Goal: Task Accomplishment & Management: Use online tool/utility

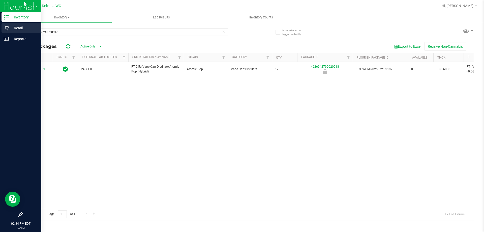
click at [28, 27] on p "Retail" at bounding box center [24, 28] width 30 height 6
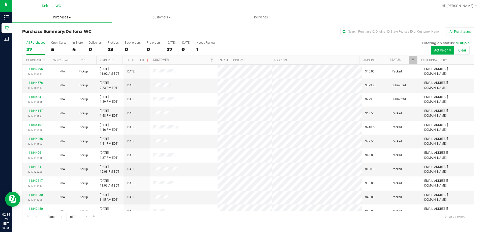
click at [70, 17] on span at bounding box center [70, 17] width 2 height 1
click at [66, 35] on li "Fulfillment" at bounding box center [62, 37] width 100 height 6
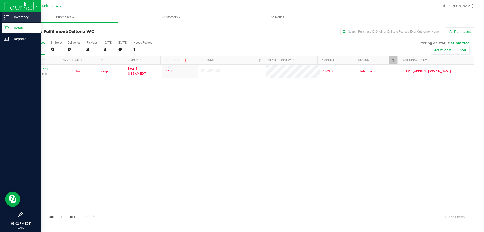
click at [12, 17] on p "Inventory" at bounding box center [24, 17] width 30 height 6
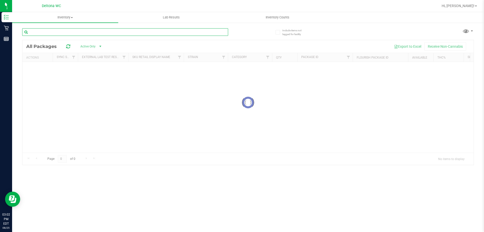
click at [117, 32] on input "text" at bounding box center [125, 32] width 206 height 8
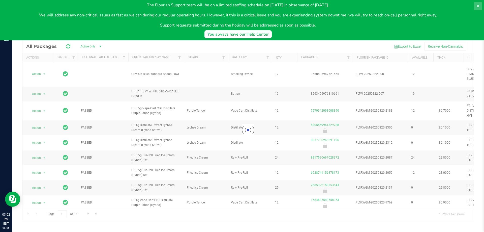
type input "gpe"
click at [478, 5] on icon at bounding box center [478, 6] width 4 height 4
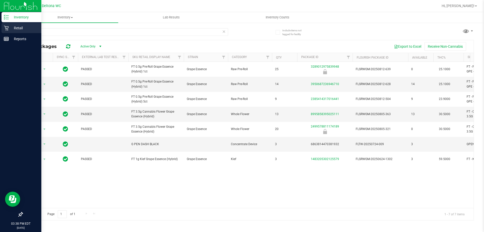
click at [7, 26] on icon at bounding box center [6, 28] width 5 height 5
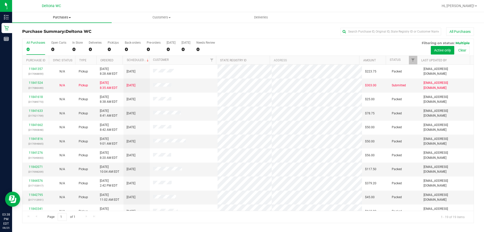
click at [71, 18] on span "Purchases" at bounding box center [62, 17] width 100 height 5
click at [57, 36] on li "Fulfillment" at bounding box center [62, 37] width 100 height 6
